Goal: Check status: Check status

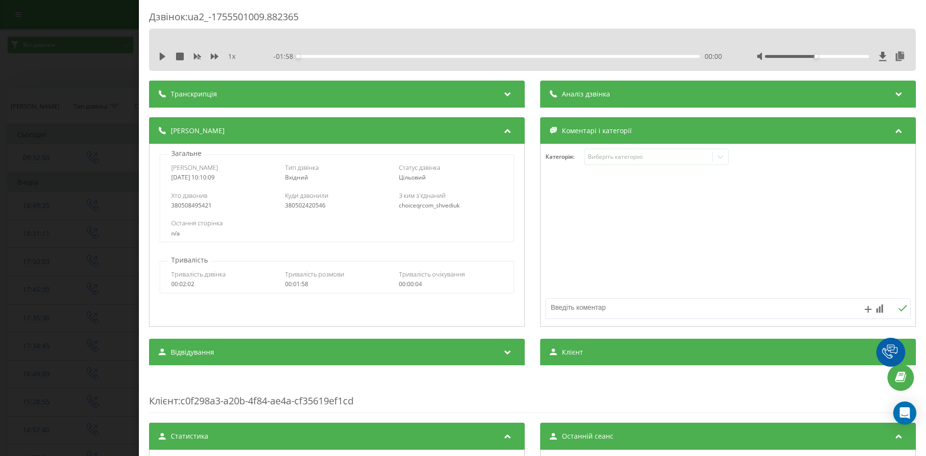
click at [98, 143] on div "Дзвінок : ua2_-1755501009.882365 1 x - 01:58 00:00 00:00 Транскрипція Для AI-ан…" at bounding box center [463, 228] width 926 height 456
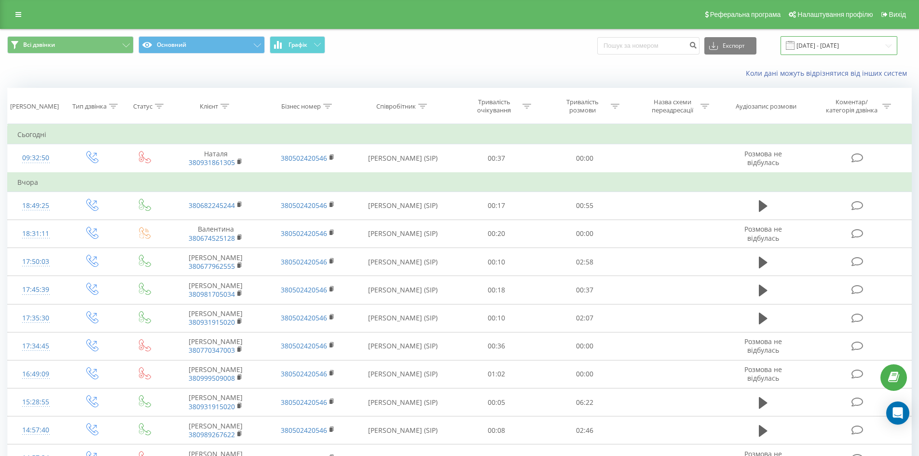
click at [848, 51] on input "[DATE] - [DATE]" at bounding box center [839, 45] width 117 height 19
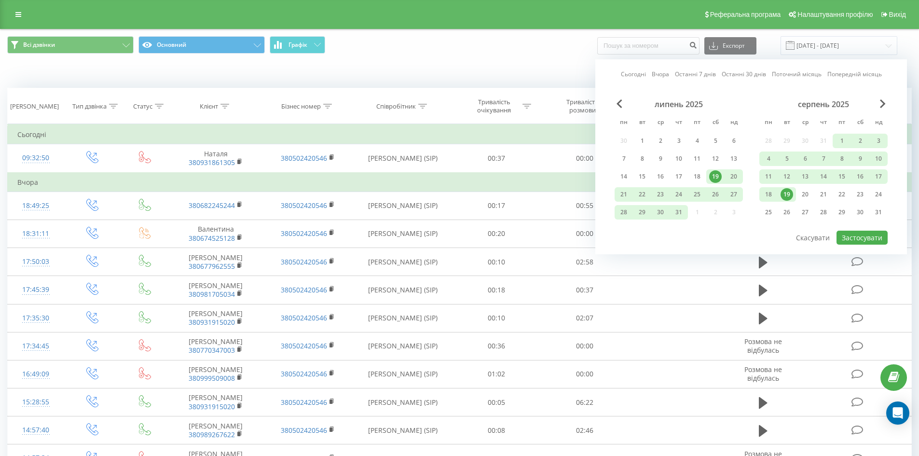
click at [884, 99] on div "Сьогодні Вчора Останні 7 днів Останні 30 днів Поточний місяць Попередній місяць…" at bounding box center [751, 156] width 312 height 195
click at [884, 105] on span "Next Month" at bounding box center [883, 103] width 6 height 9
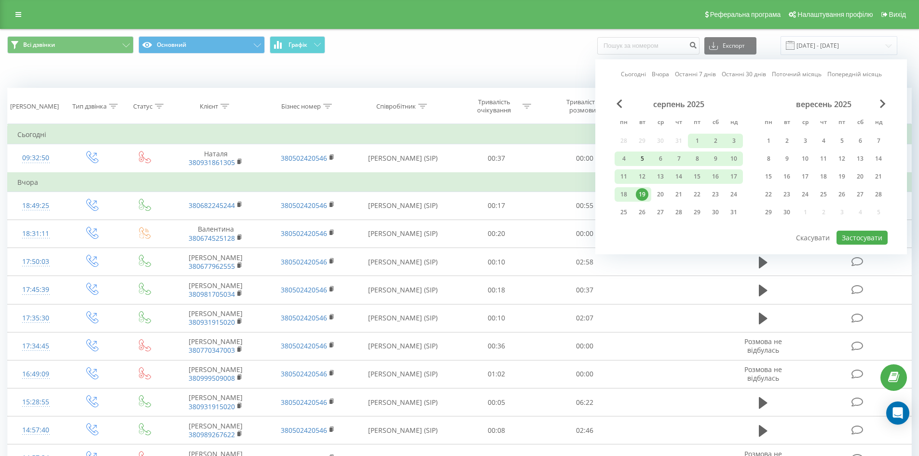
click at [640, 159] on div "5" at bounding box center [642, 158] width 13 height 13
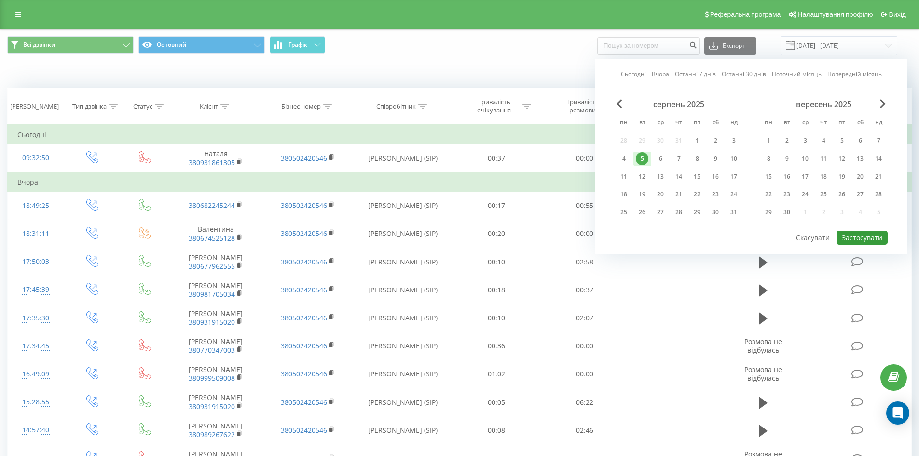
click at [857, 235] on button "Застосувати" at bounding box center [862, 238] width 51 height 14
type input "[DATE] - [DATE]"
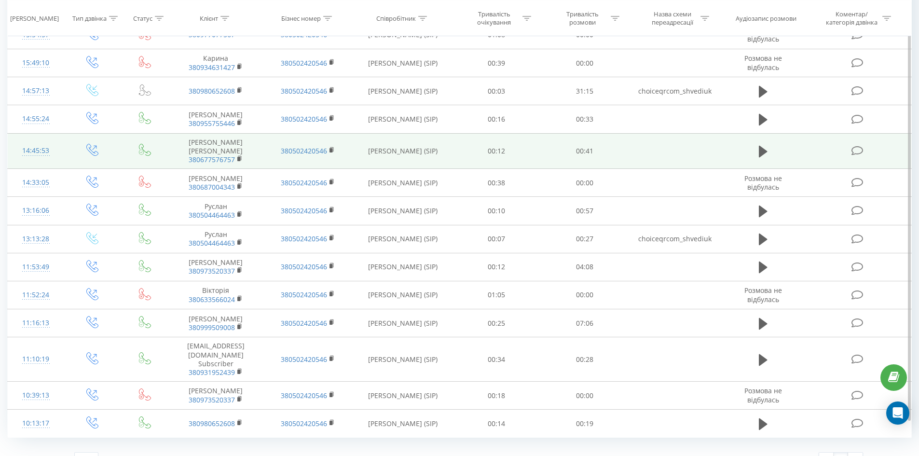
scroll to position [350, 0]
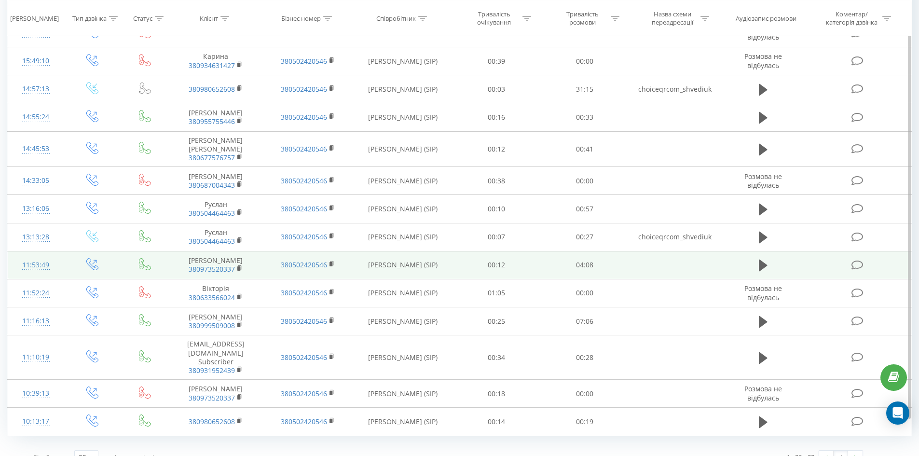
click at [584, 258] on td "04:08" at bounding box center [585, 265] width 88 height 28
click at [763, 260] on icon at bounding box center [763, 266] width 9 height 12
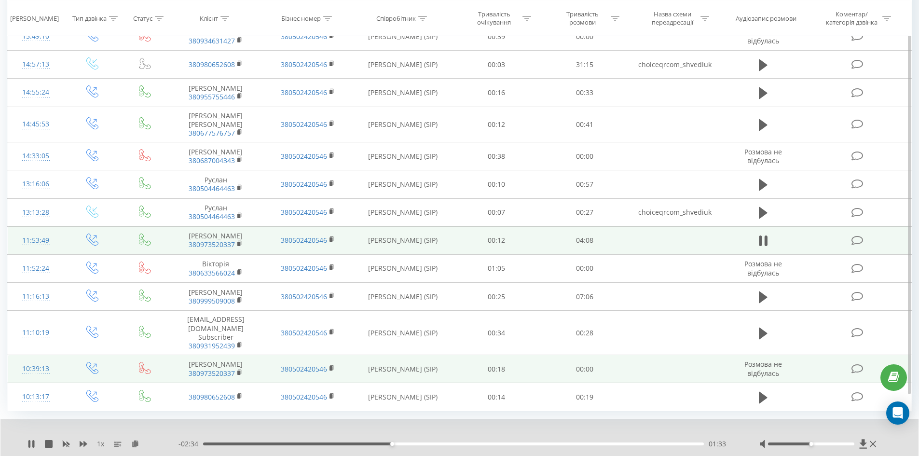
scroll to position [387, 0]
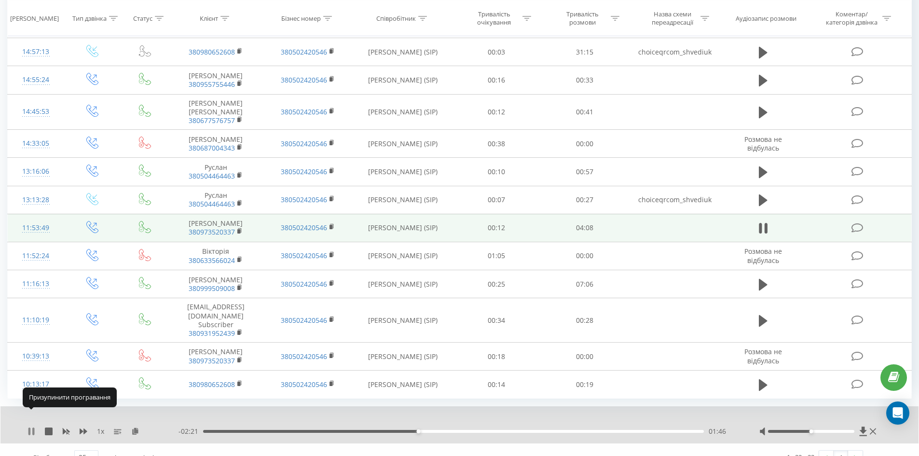
click at [33, 428] on icon at bounding box center [33, 432] width 2 height 8
